Goal: Task Accomplishment & Management: Manage account settings

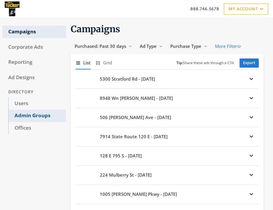
click at [34, 119] on link "Admin Groups" at bounding box center [37, 116] width 58 height 12
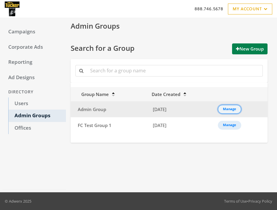
click at [233, 110] on div "Manage" at bounding box center [229, 109] width 13 height 1
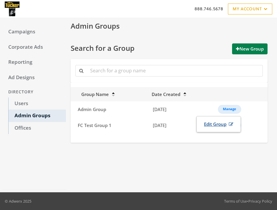
click at [221, 124] on link "Edit Group" at bounding box center [218, 124] width 37 height 11
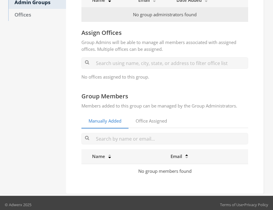
scroll to position [117, 0]
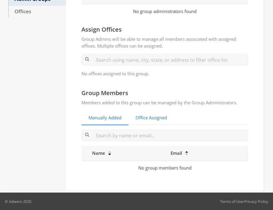
click at [161, 117] on link "Office Assigned" at bounding box center [151, 118] width 46 height 15
click at [105, 115] on link "Manually Added" at bounding box center [104, 118] width 47 height 15
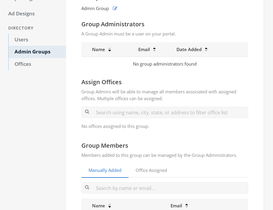
scroll to position [17, 0]
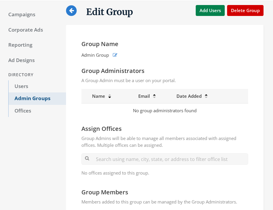
click at [34, 101] on link "Admin Groups" at bounding box center [37, 99] width 58 height 12
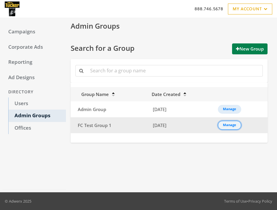
click at [227, 126] on div "Manage" at bounding box center [229, 125] width 13 height 1
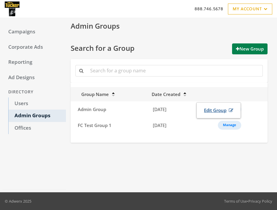
click at [222, 112] on link "Edit Group" at bounding box center [218, 110] width 37 height 11
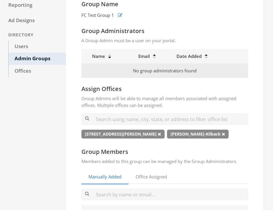
scroll to position [80, 0]
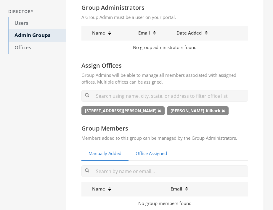
click at [157, 151] on link "Office Assigned" at bounding box center [151, 154] width 46 height 15
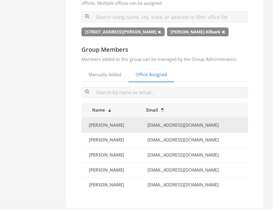
scroll to position [161, 0]
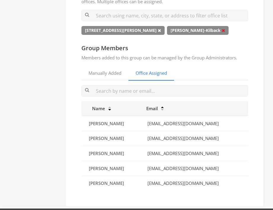
click at [222, 31] on icon at bounding box center [223, 30] width 3 height 4
click at [158, 30] on icon at bounding box center [159, 30] width 3 height 4
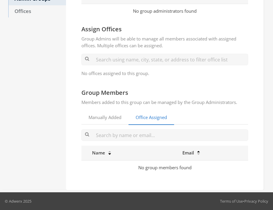
scroll to position [117, 0]
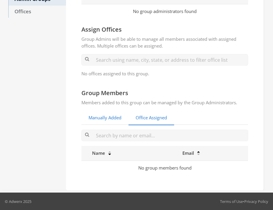
click at [111, 124] on link "Manually Added" at bounding box center [104, 118] width 47 height 15
click at [146, 121] on link "Office Assigned" at bounding box center [151, 118] width 46 height 15
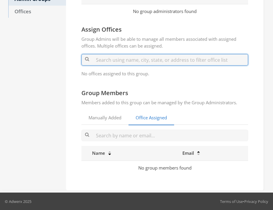
click at [108, 62] on input "text" at bounding box center [164, 60] width 167 height 12
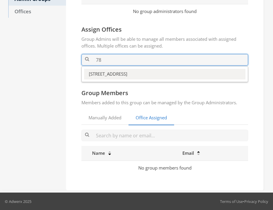
type input "78"
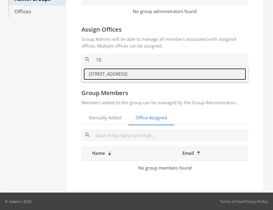
click at [107, 74] on button "[STREET_ADDRESS]" at bounding box center [164, 74] width 161 height 10
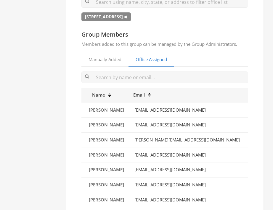
scroll to position [159, 0]
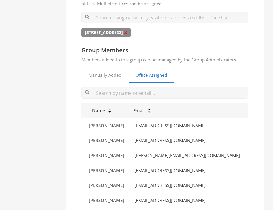
click at [127, 33] on icon at bounding box center [125, 32] width 3 height 4
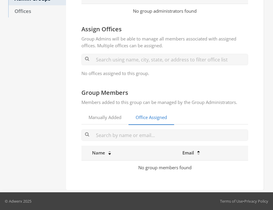
scroll to position [116, 0]
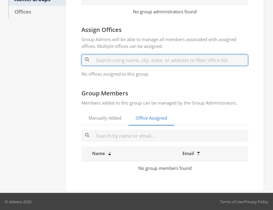
click at [114, 61] on input "text" at bounding box center [164, 60] width 167 height 12
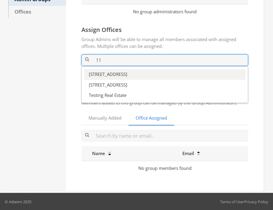
type input "11"
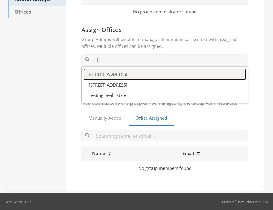
click at [114, 72] on button "[STREET_ADDRESS]" at bounding box center [164, 74] width 161 height 10
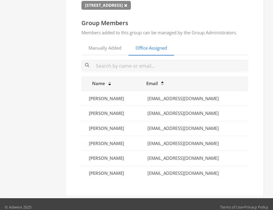
scroll to position [169, 0]
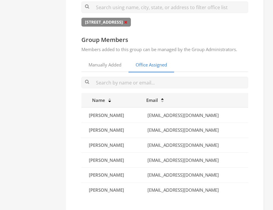
click at [124, 22] on icon at bounding box center [125, 22] width 3 height 4
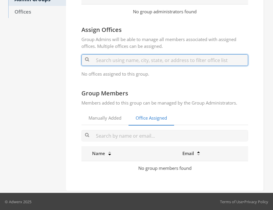
click at [110, 60] on input "text" at bounding box center [164, 60] width 167 height 12
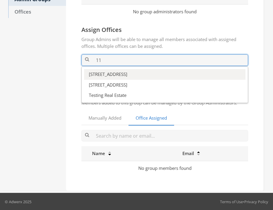
type input "11"
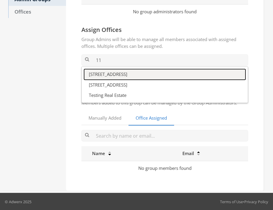
click at [105, 72] on button "[STREET_ADDRESS]" at bounding box center [164, 74] width 161 height 10
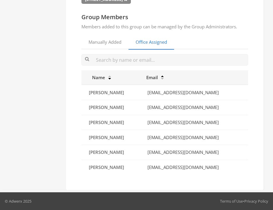
scroll to position [141, 0]
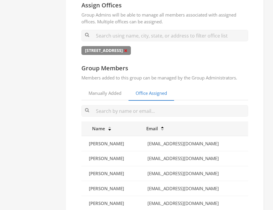
click at [124, 50] on icon at bounding box center [125, 51] width 3 height 4
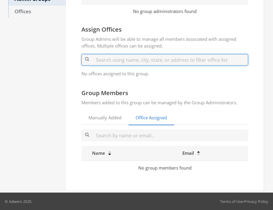
click at [112, 60] on input "text" at bounding box center [164, 60] width 167 height 12
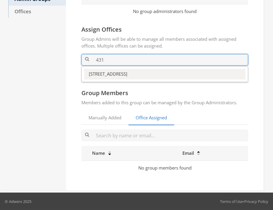
type input "431"
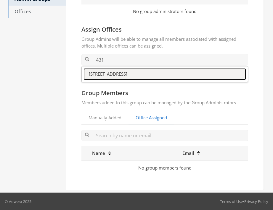
click at [114, 73] on button "[STREET_ADDRESS]" at bounding box center [164, 74] width 161 height 10
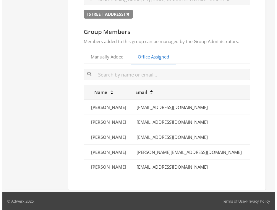
scroll to position [178, 0]
